Goal: Task Accomplishment & Management: Use online tool/utility

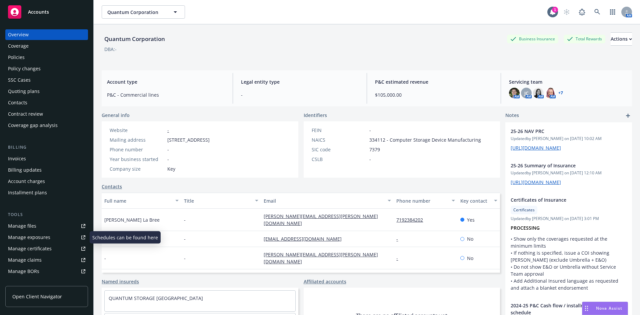
click at [30, 226] on div "Manage files" at bounding box center [22, 226] width 28 height 11
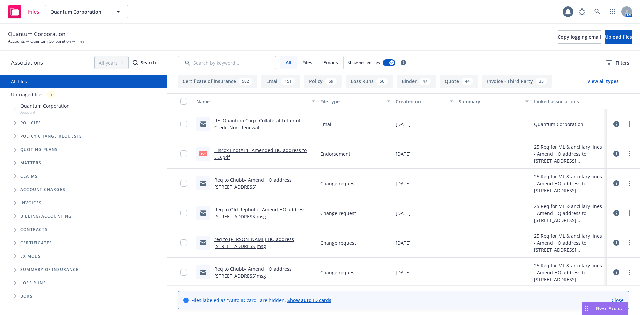
click at [51, 96] on div "5" at bounding box center [50, 95] width 9 height 8
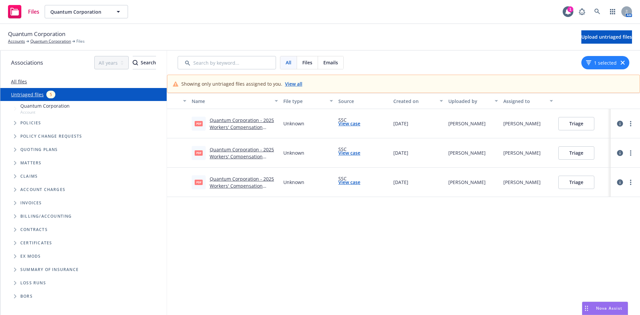
click at [292, 83] on link "View all" at bounding box center [293, 83] width 17 height 7
